Goal: Check status: Check status

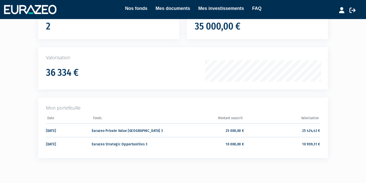
scroll to position [57, 0]
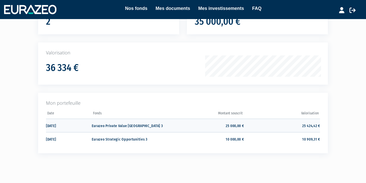
click at [101, 125] on td "Eurazeo Private Value [GEOGRAPHIC_DATA] 3" at bounding box center [130, 125] width 76 height 13
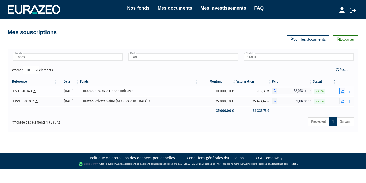
click at [342, 89] on icon "button" at bounding box center [342, 90] width 3 height 3
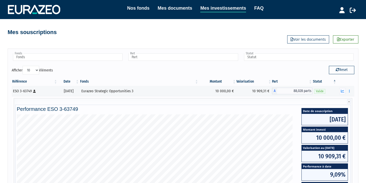
scroll to position [144, 0]
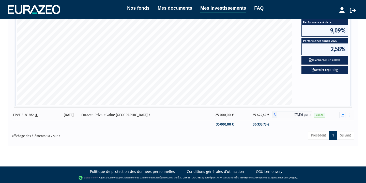
click at [53, 136] on div "Affichage des éléments 1 à 2 sur 2" at bounding box center [81, 135] width 138 height 8
click at [343, 116] on icon "button" at bounding box center [342, 114] width 3 height 3
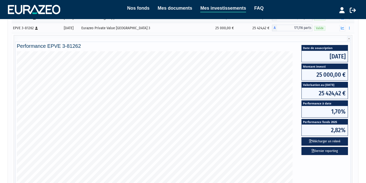
scroll to position [74, 0]
